Goal: Task Accomplishment & Management: Manage account settings

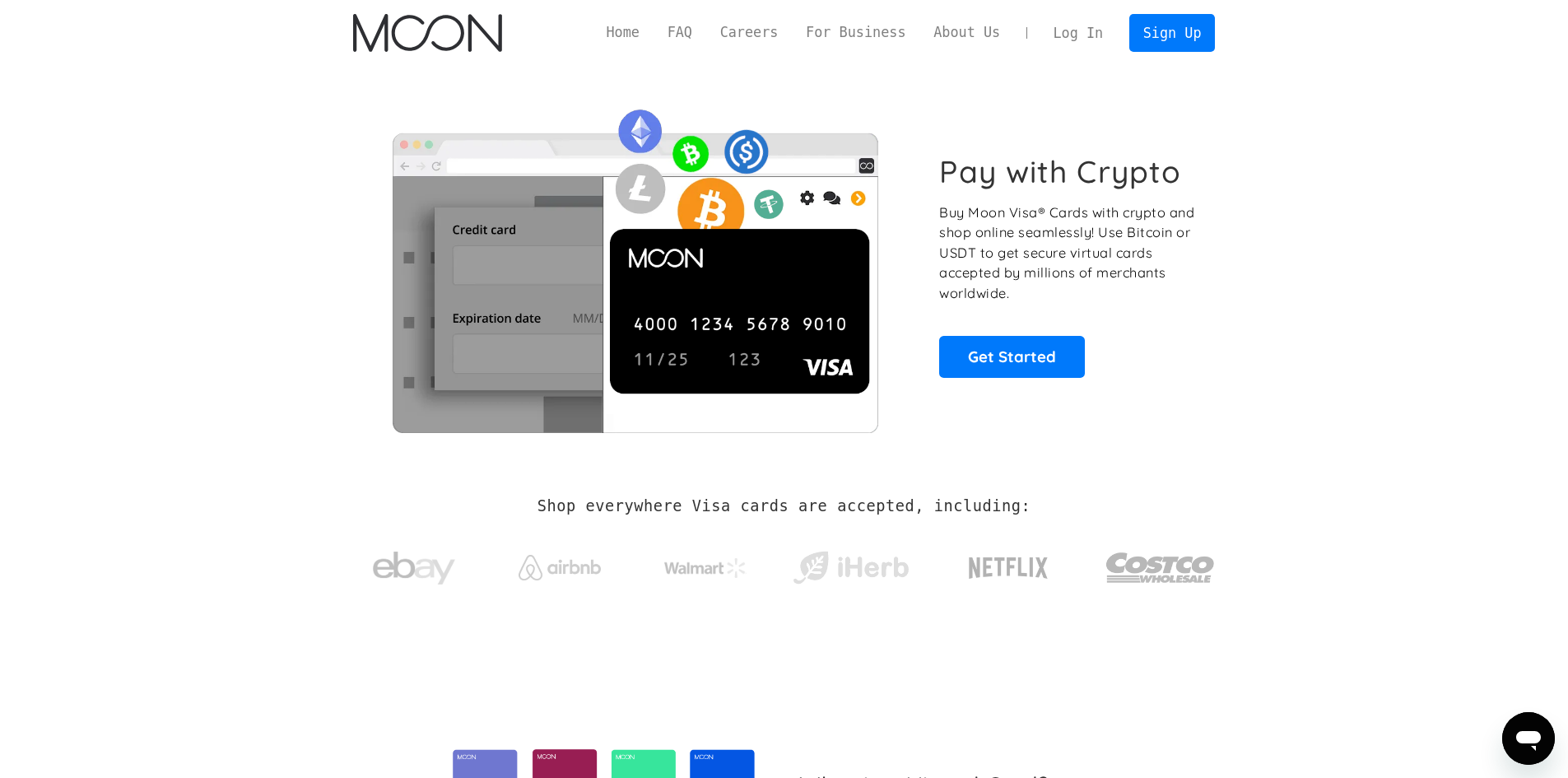
click at [1083, 29] on link "Log In" at bounding box center [1078, 33] width 77 height 37
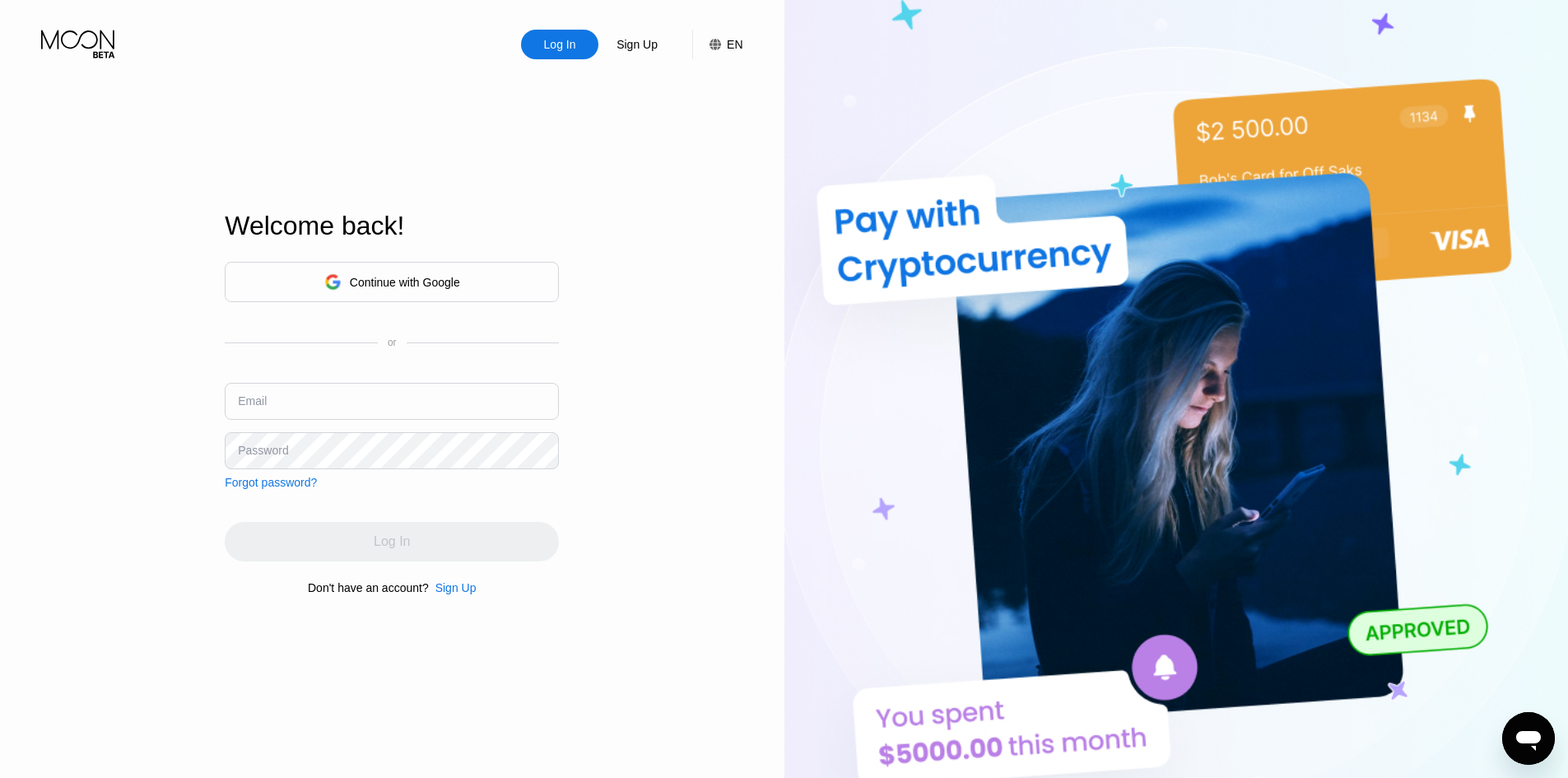
type input "[EMAIL_ADDRESS][DOMAIN_NAME]"
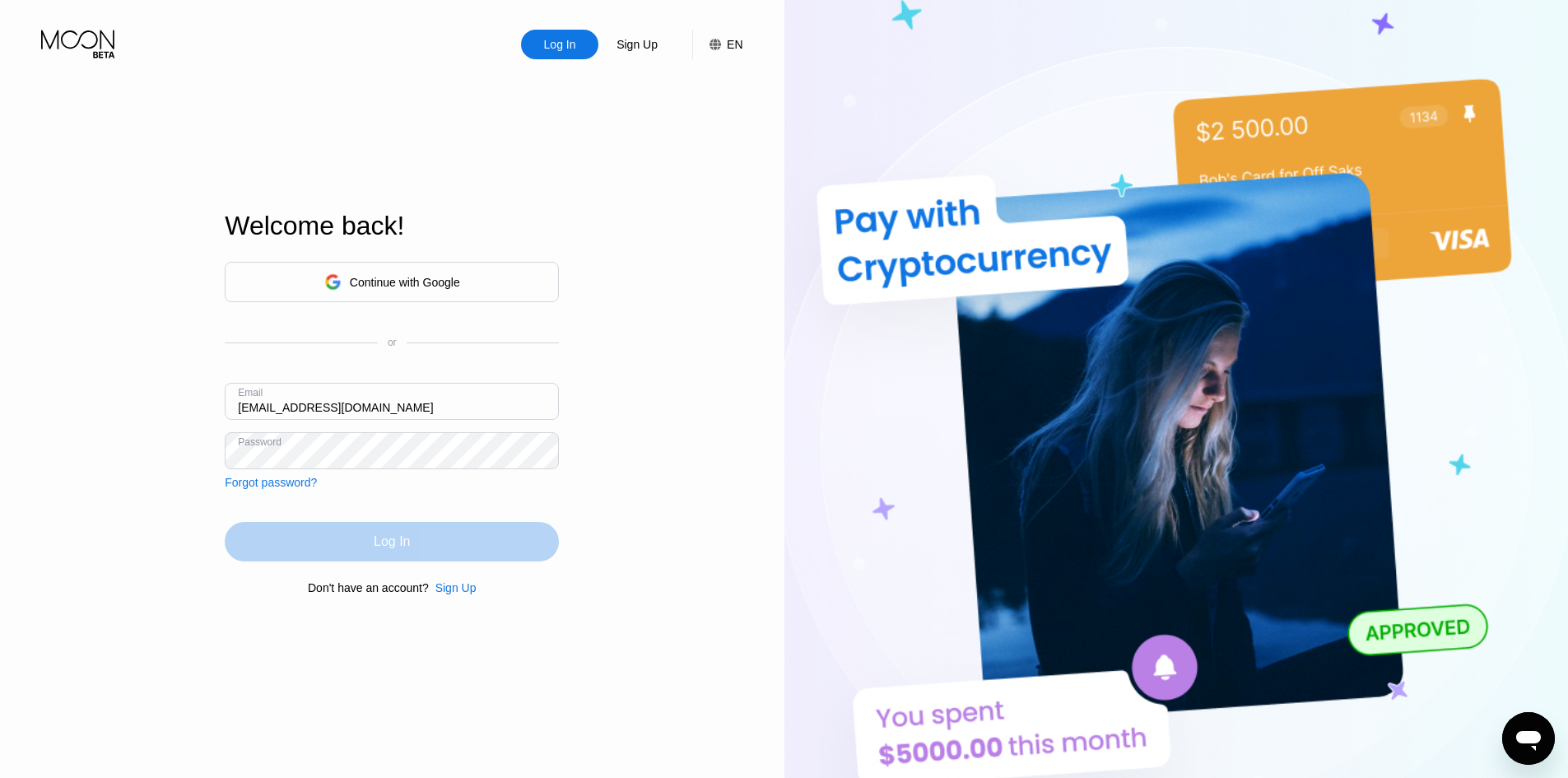
click at [437, 544] on div "Log In" at bounding box center [391, 542] width 334 height 39
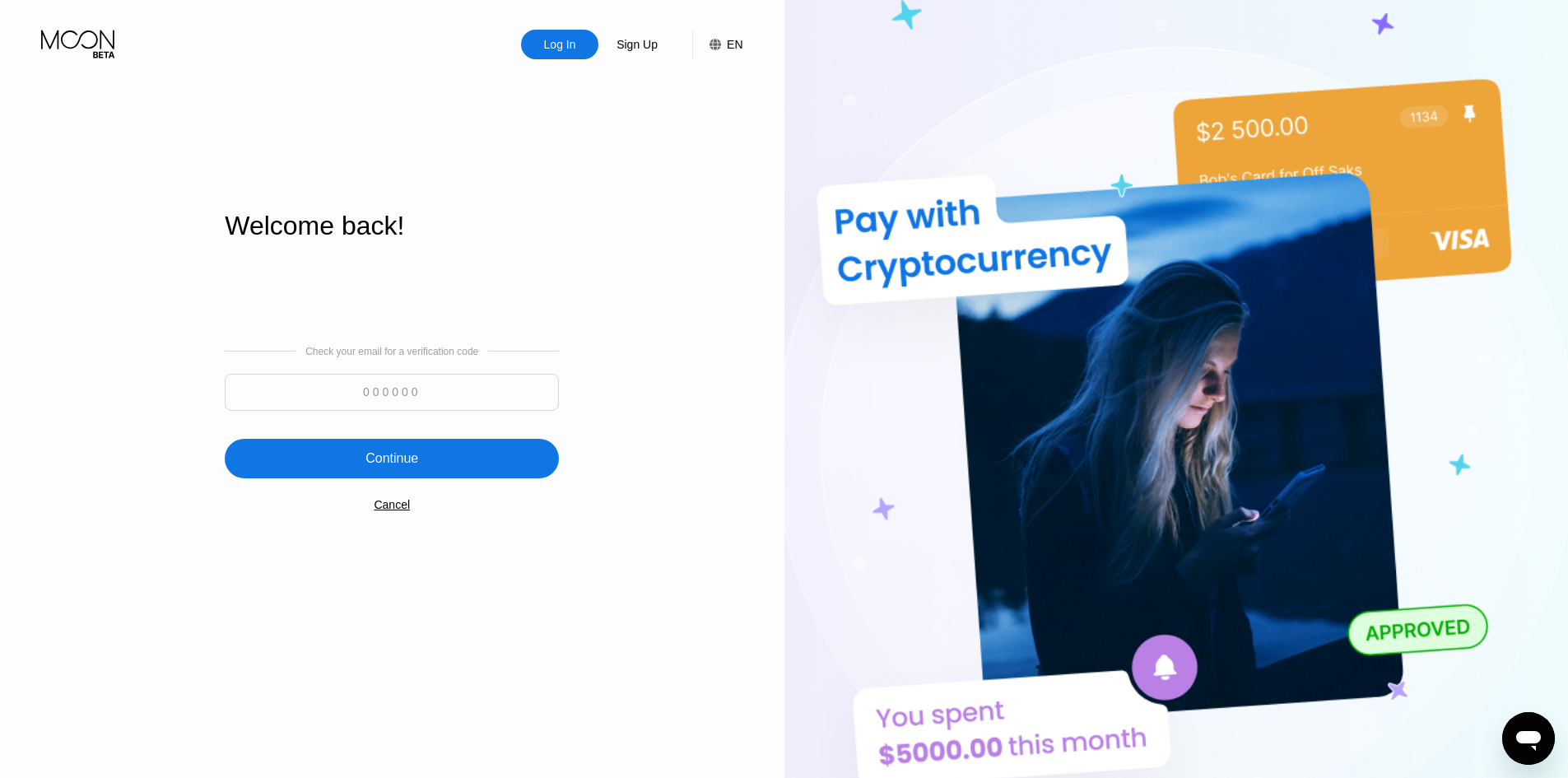
drag, startPoint x: 642, startPoint y: 540, endPoint x: 615, endPoint y: 641, distance: 104.5
click at [615, 641] on div "Log In Sign Up EN Language English Save Welcome back! Check your email for a ve…" at bounding box center [392, 428] width 784 height 856
click at [441, 403] on input at bounding box center [391, 392] width 334 height 37
paste input "555288"
type input "555288"
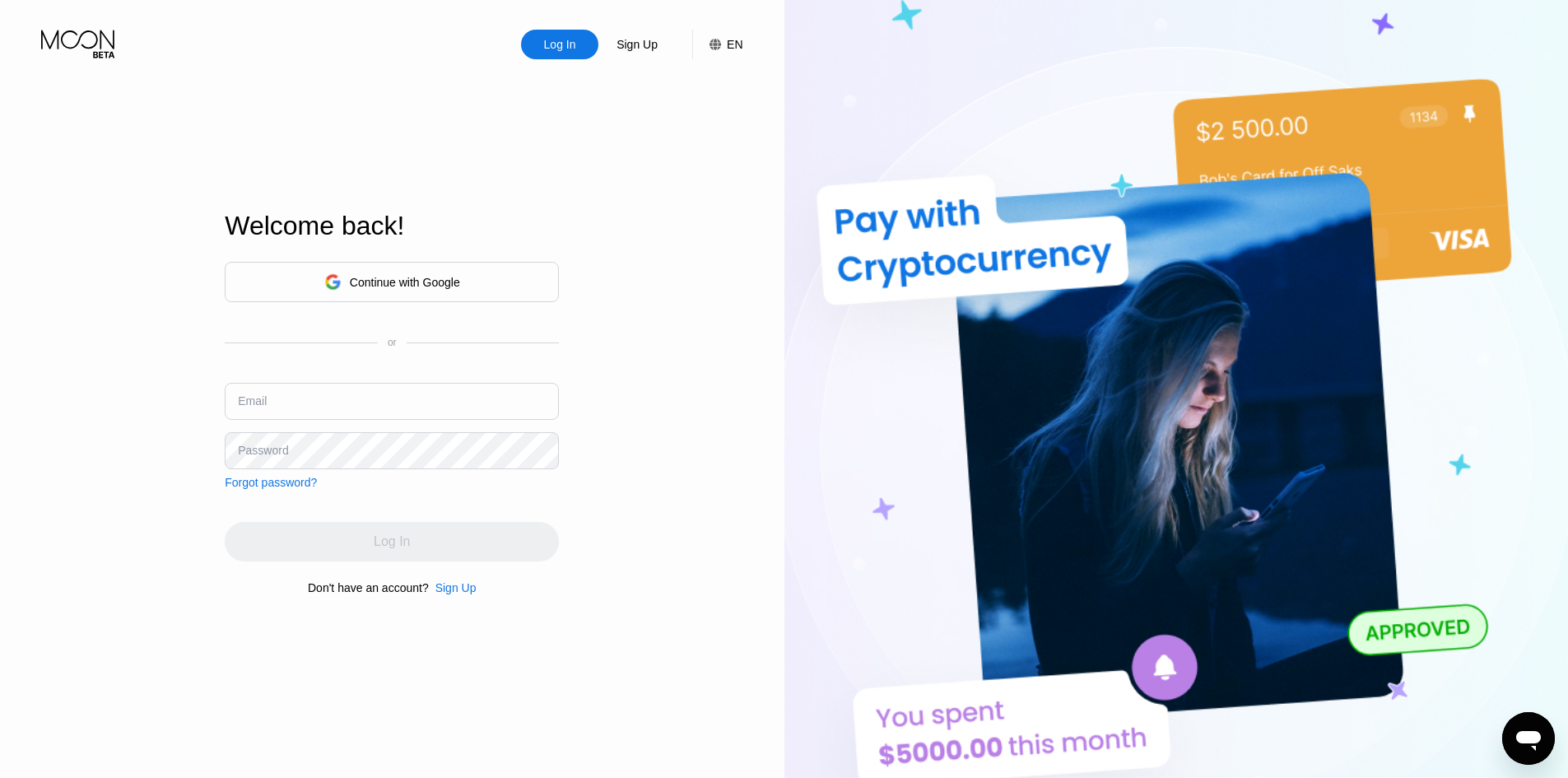
type input "[EMAIL_ADDRESS][DOMAIN_NAME]"
click at [650, 485] on div "Log In Sign Up EN Language English Save Welcome back! Continue with Google or E…" at bounding box center [392, 428] width 784 height 856
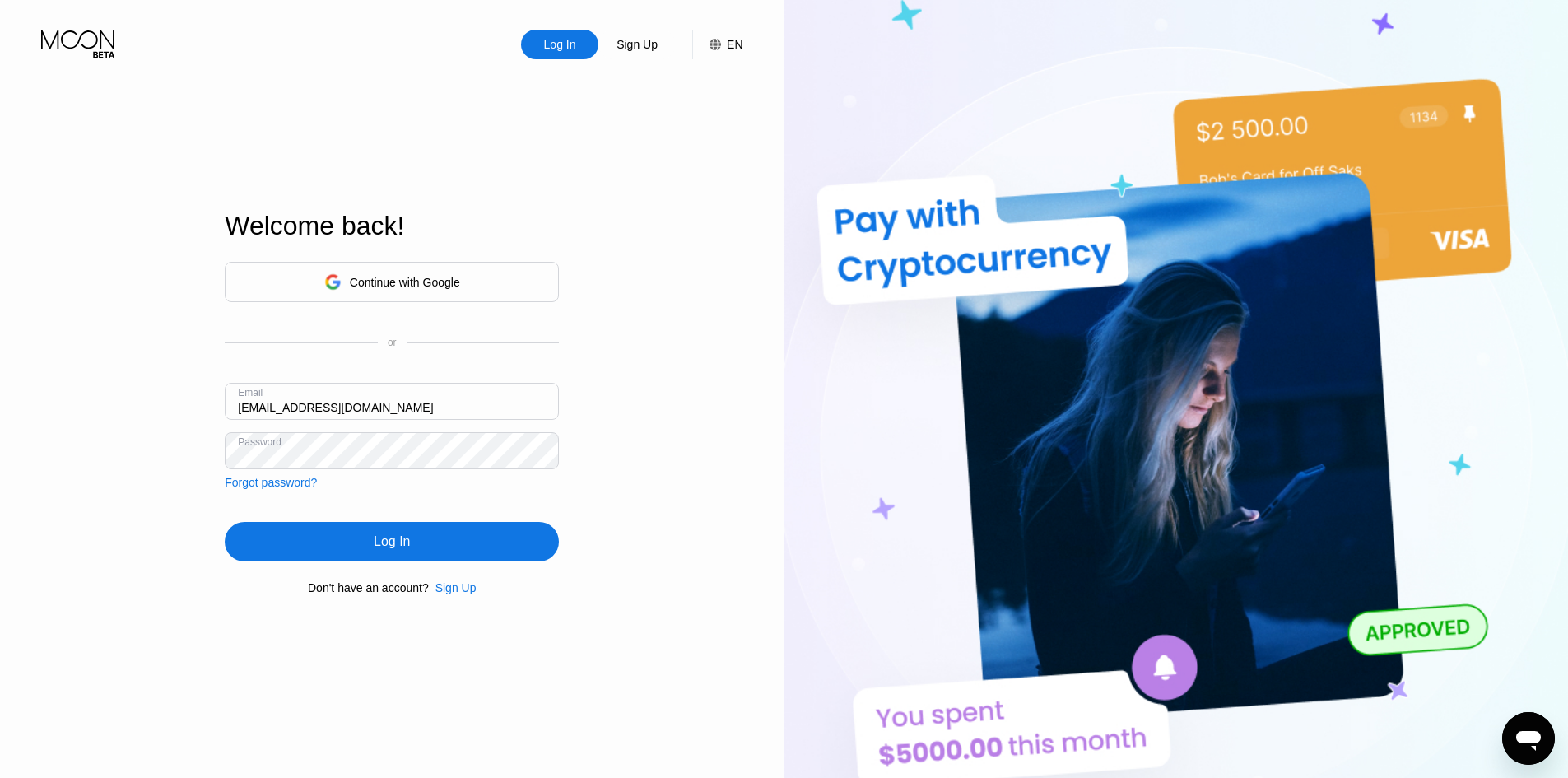
click at [466, 549] on div "Log In" at bounding box center [391, 542] width 334 height 39
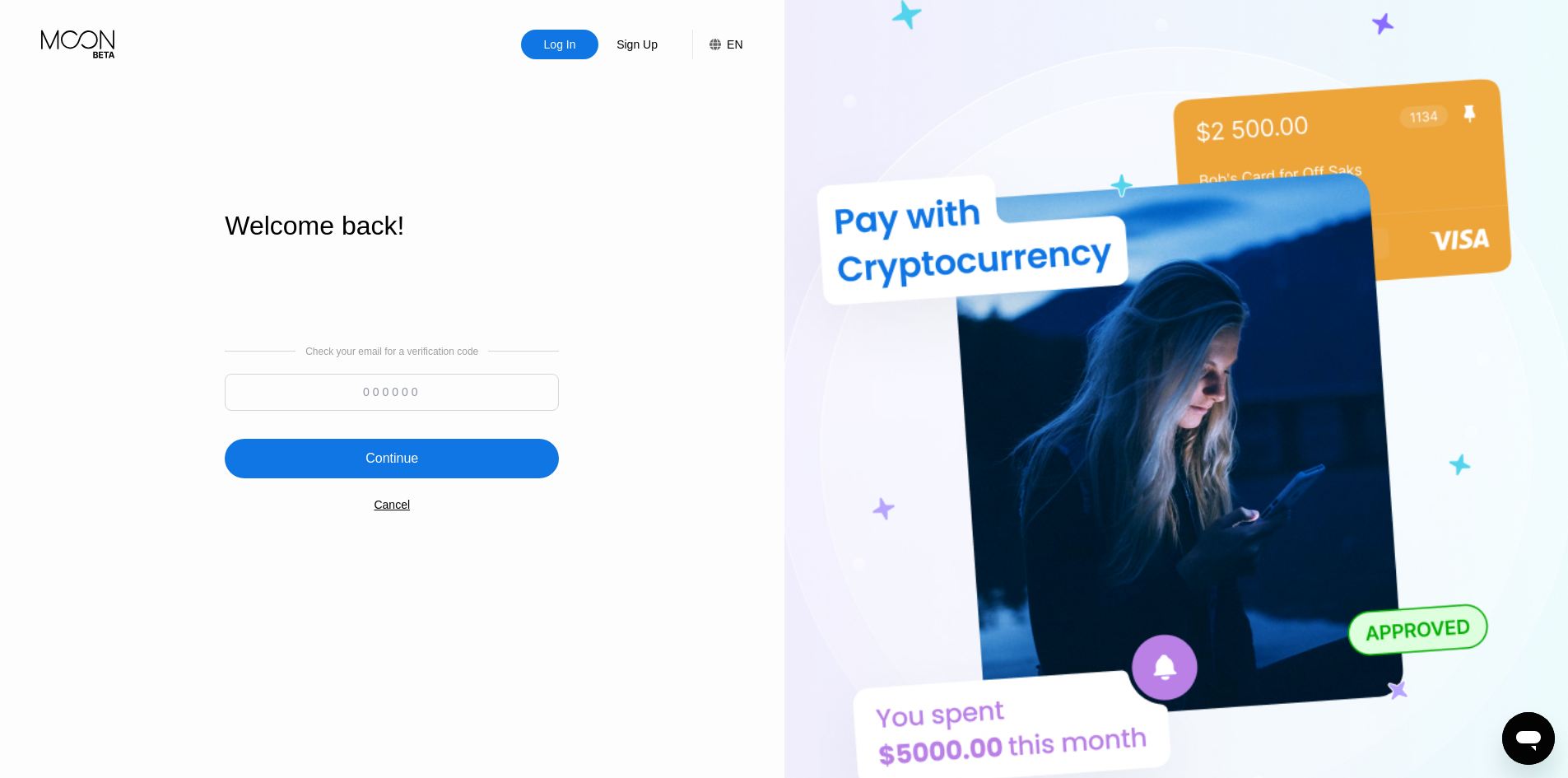
click at [530, 401] on input at bounding box center [391, 392] width 334 height 37
paste input "555288"
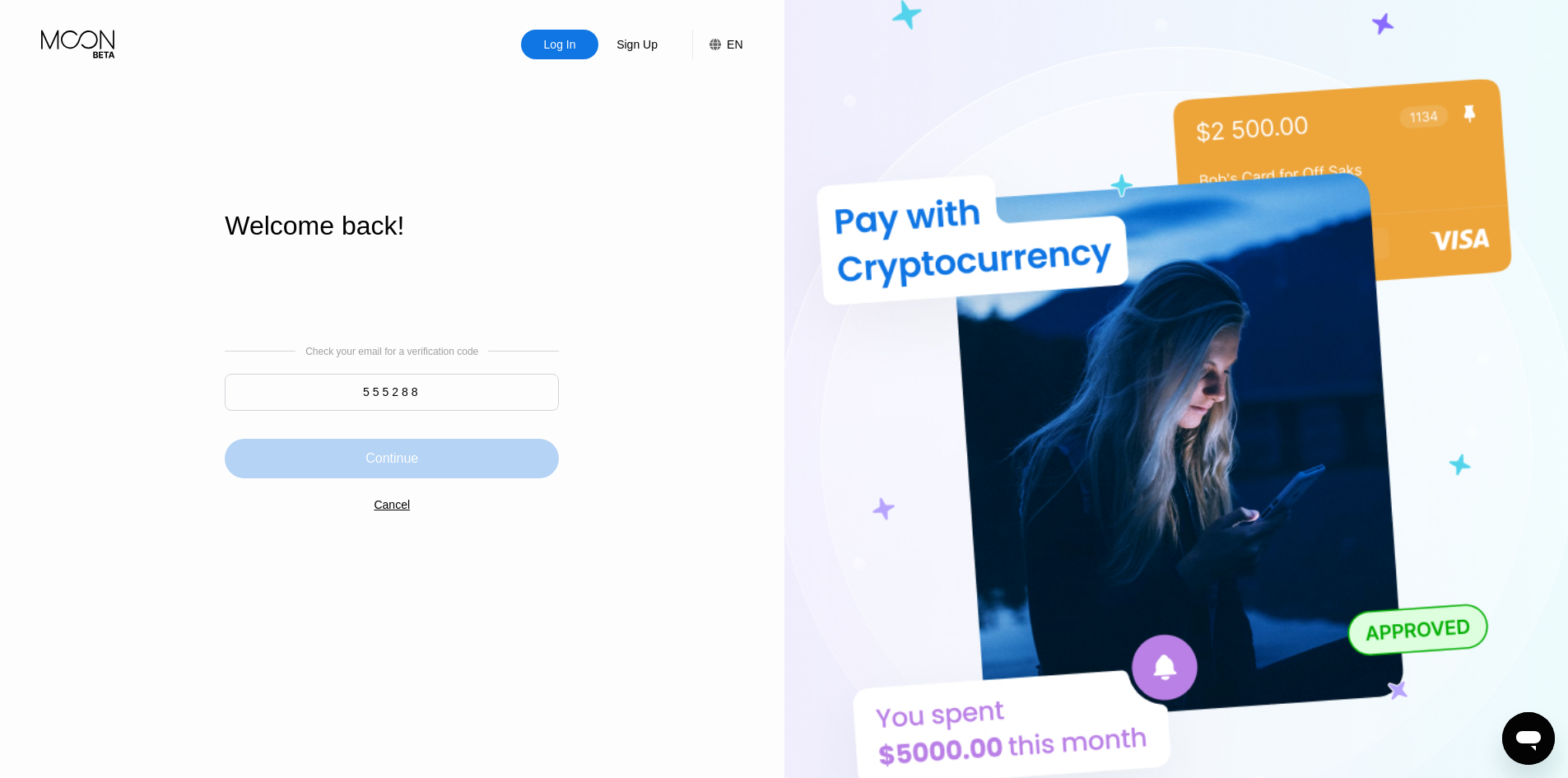
click at [490, 457] on div "Continue" at bounding box center [391, 458] width 334 height 39
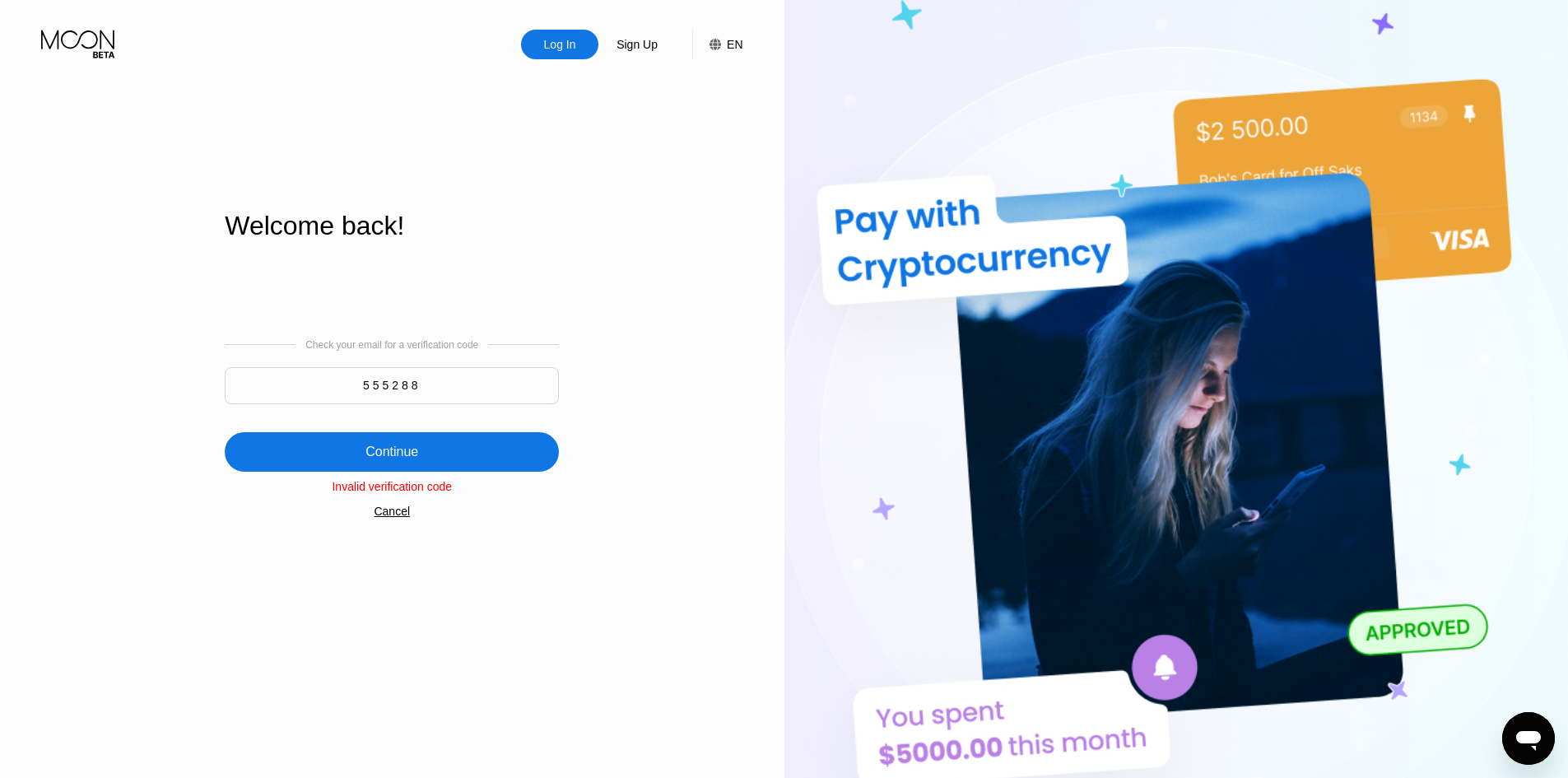
click at [486, 382] on input "555288" at bounding box center [391, 386] width 334 height 37
paste input
paste input "184657"
type input "184657"
click at [507, 444] on div "Continue" at bounding box center [391, 452] width 334 height 39
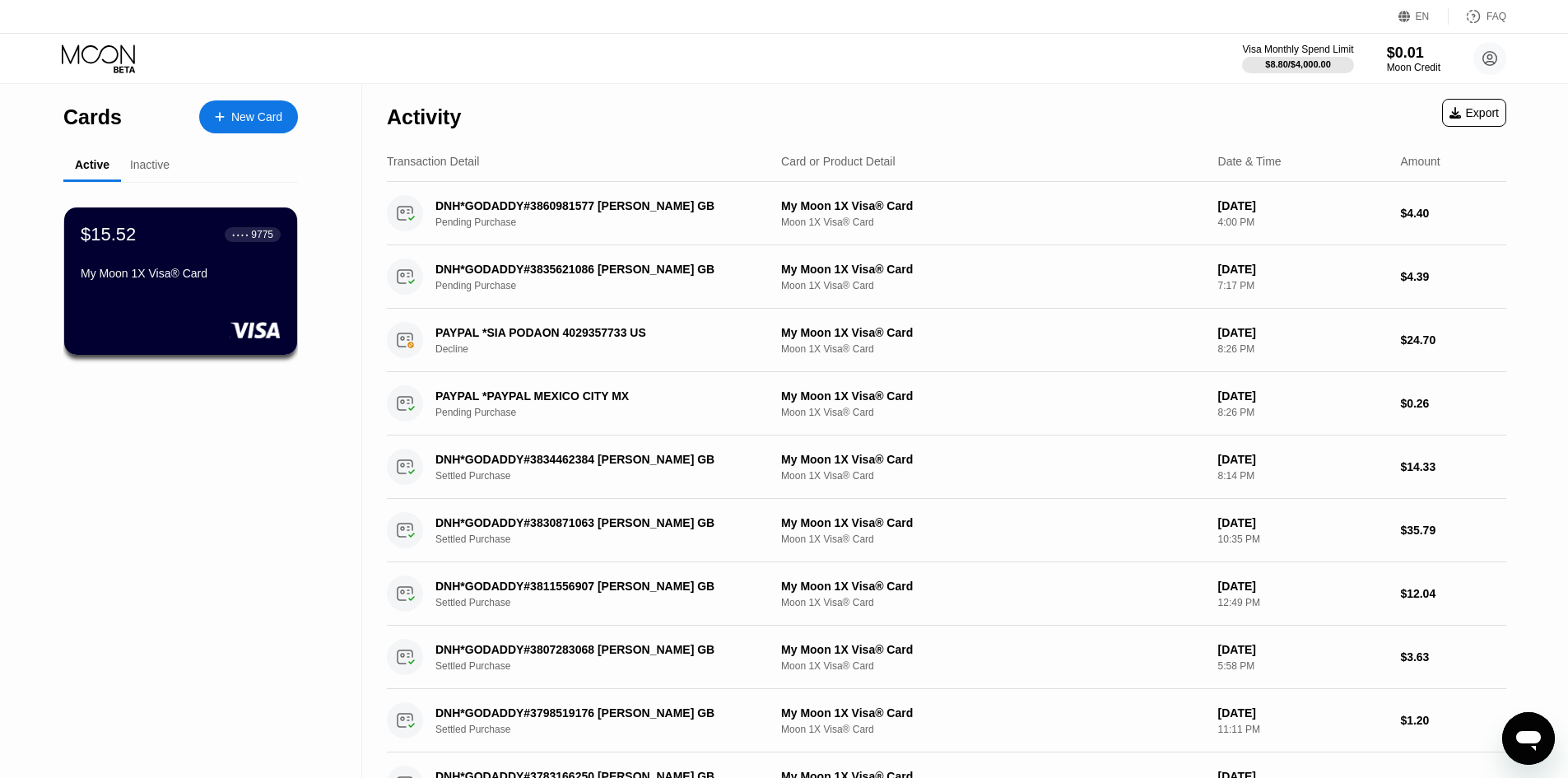
click at [180, 279] on div "My Moon 1X Visa® Card" at bounding box center [180, 273] width 200 height 13
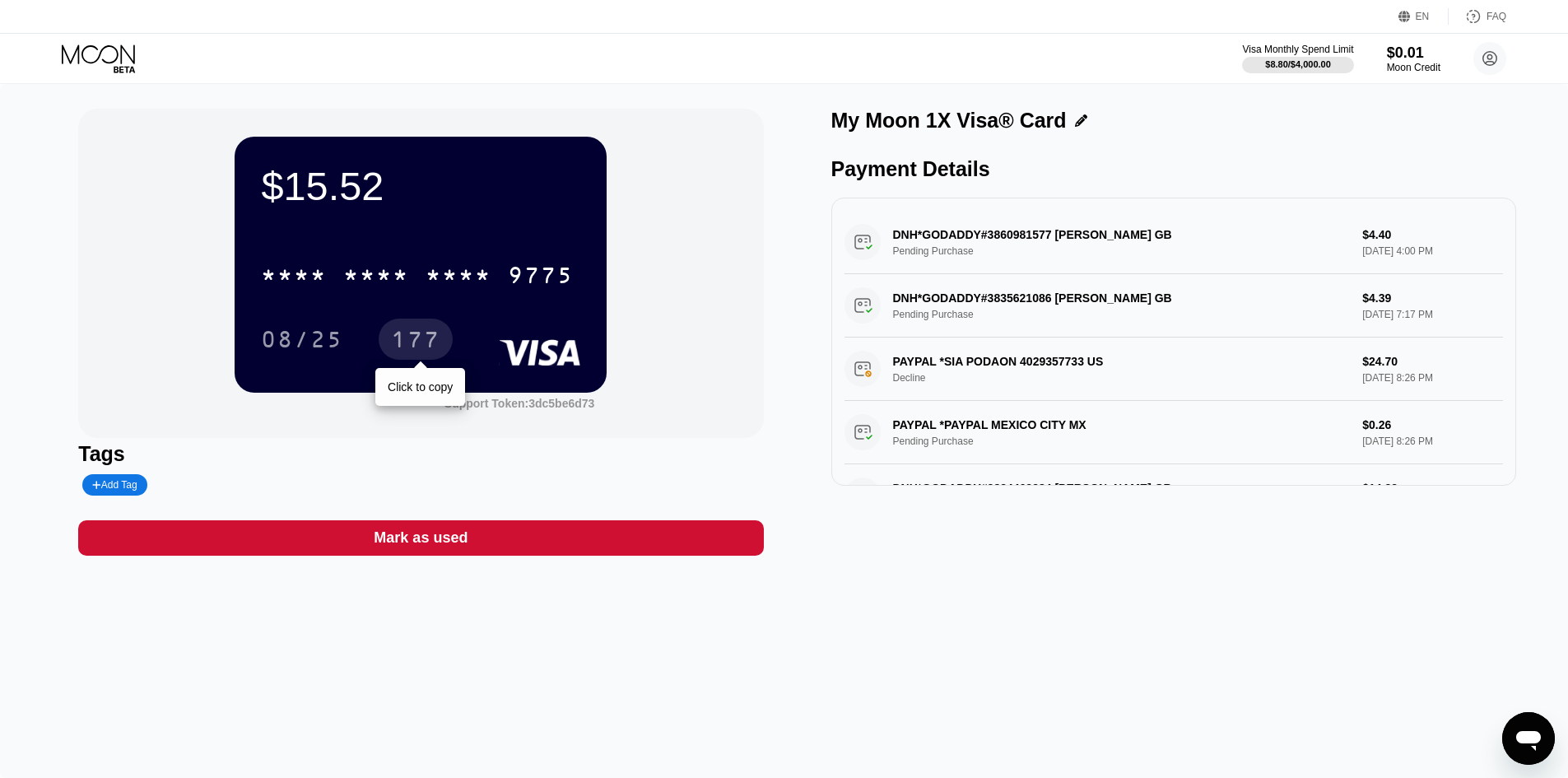
click at [412, 353] on div "177" at bounding box center [416, 341] width 49 height 27
